Goal: Task Accomplishment & Management: Complete application form

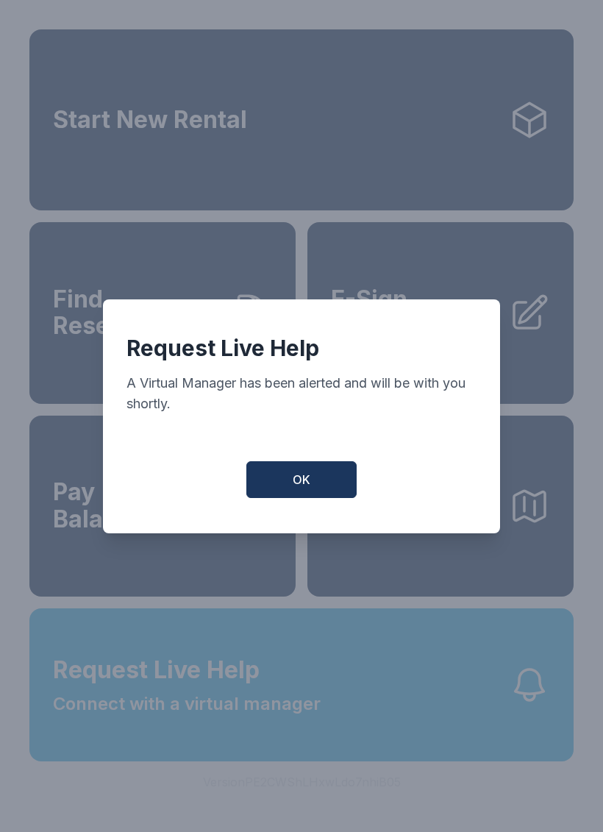
click at [331, 489] on button "OK" at bounding box center [301, 479] width 110 height 37
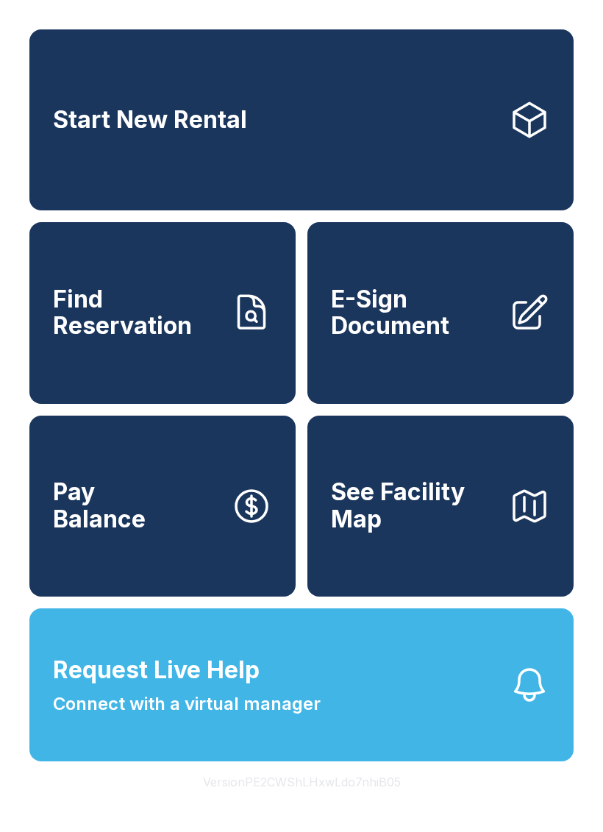
click at [432, 340] on span "E-Sign Document" at bounding box center [414, 313] width 166 height 54
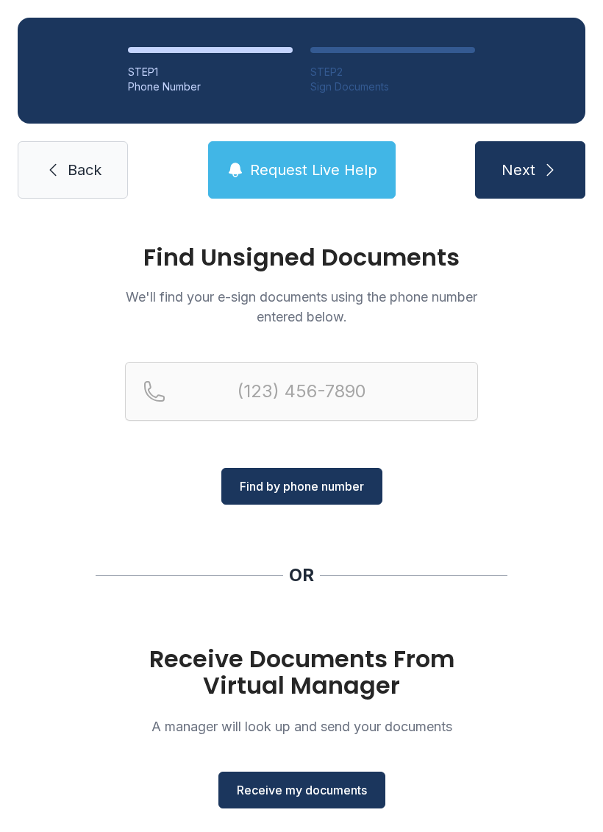
click at [328, 778] on button "Receive my documents" at bounding box center [301, 789] width 167 height 37
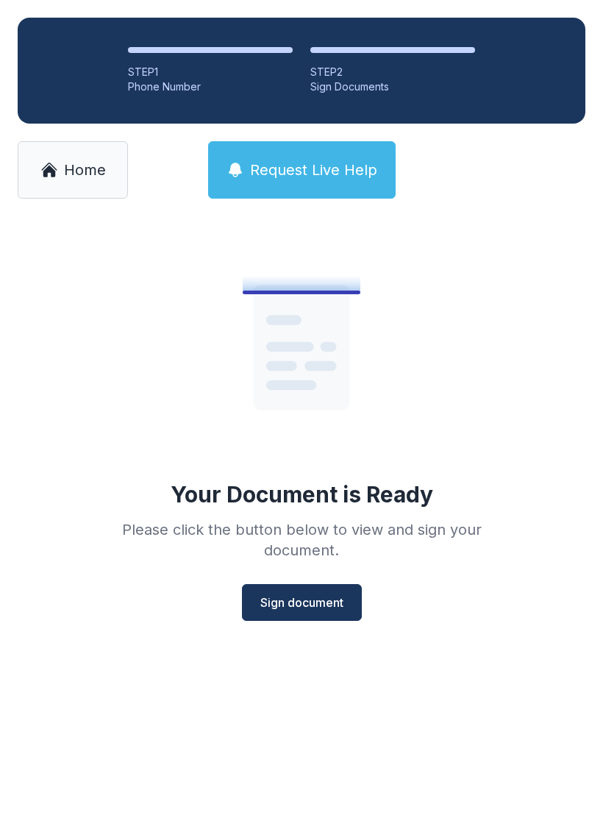
click at [327, 603] on span "Sign document" at bounding box center [301, 602] width 83 height 18
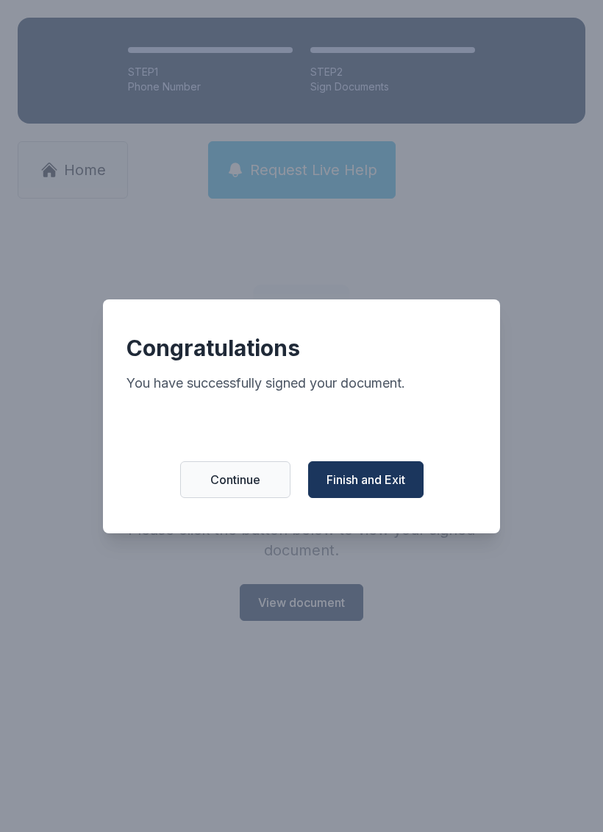
click at [395, 485] on span "Finish and Exit" at bounding box center [366, 480] width 79 height 18
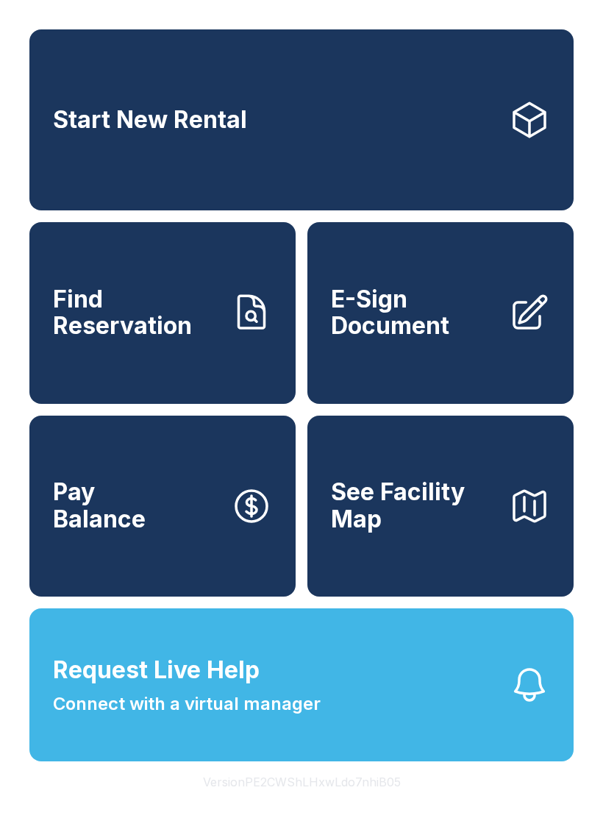
click at [442, 340] on span "E-Sign Document" at bounding box center [414, 313] width 166 height 54
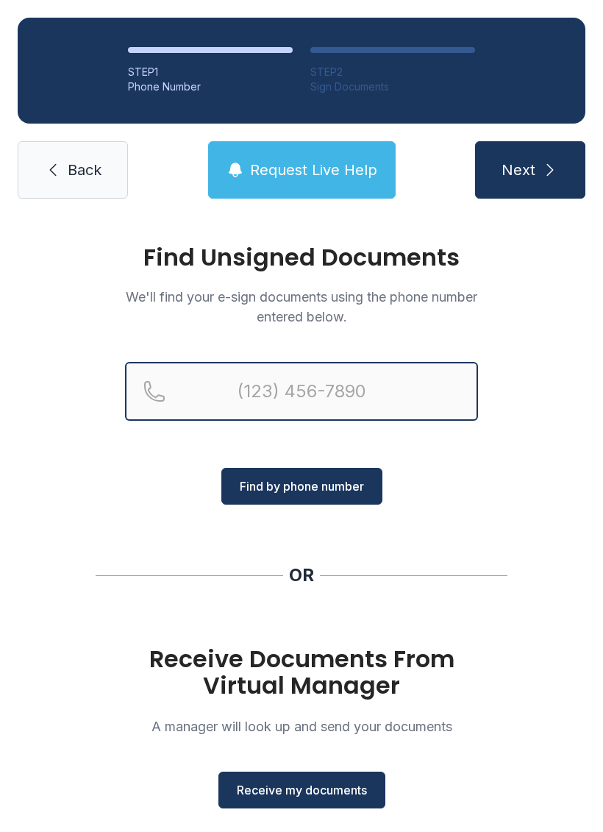
click at [299, 392] on input "Reservation phone number" at bounding box center [301, 391] width 353 height 59
type input "[PHONE_NUMBER]"
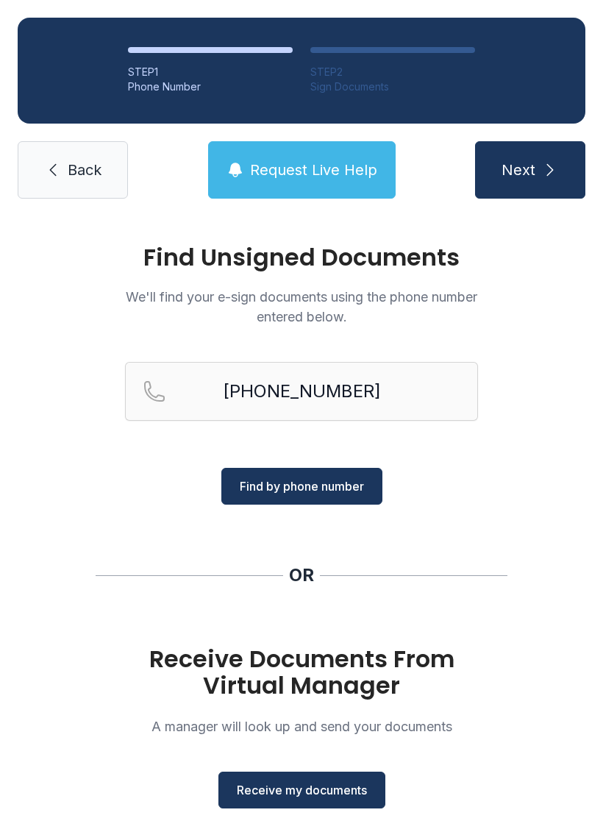
click at [334, 481] on span "Find by phone number" at bounding box center [302, 486] width 124 height 18
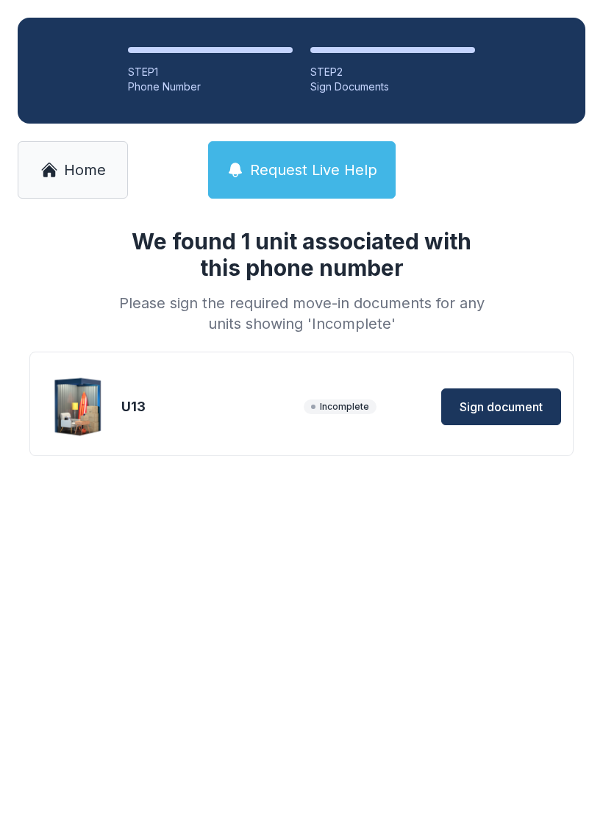
click at [507, 401] on span "Sign document" at bounding box center [501, 407] width 83 height 18
